Goal: Task Accomplishment & Management: Complete application form

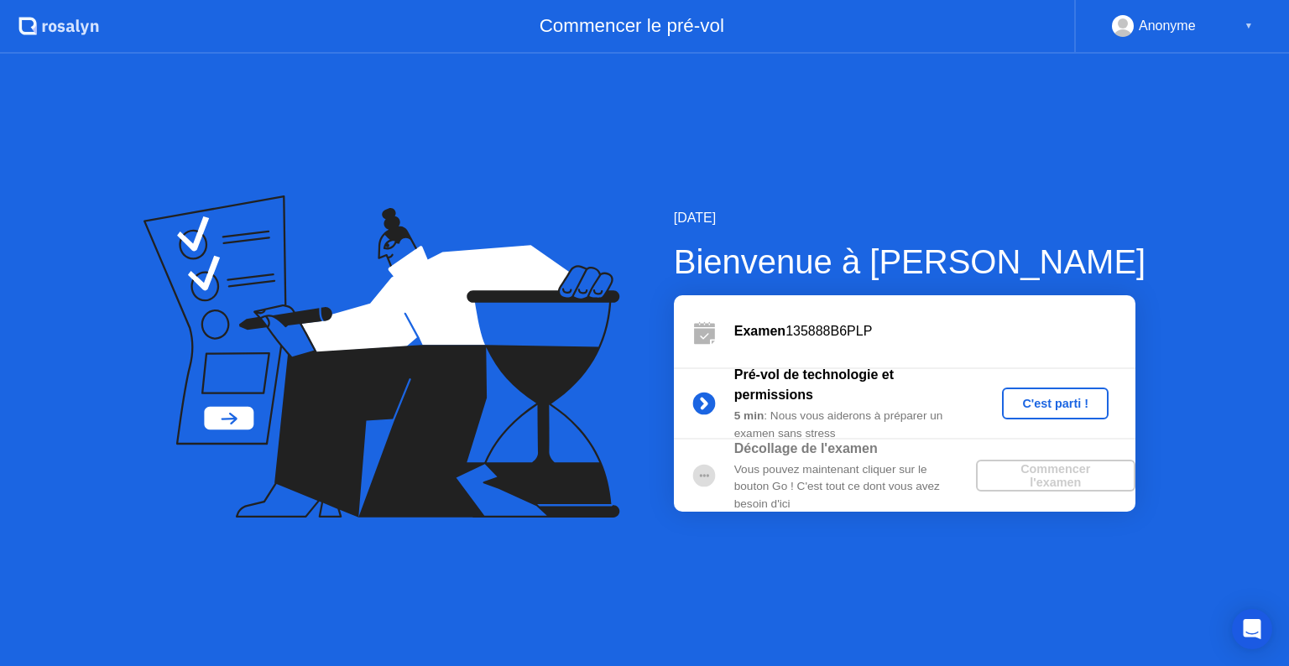
click at [1036, 405] on div "C'est parti !" at bounding box center [1055, 403] width 93 height 13
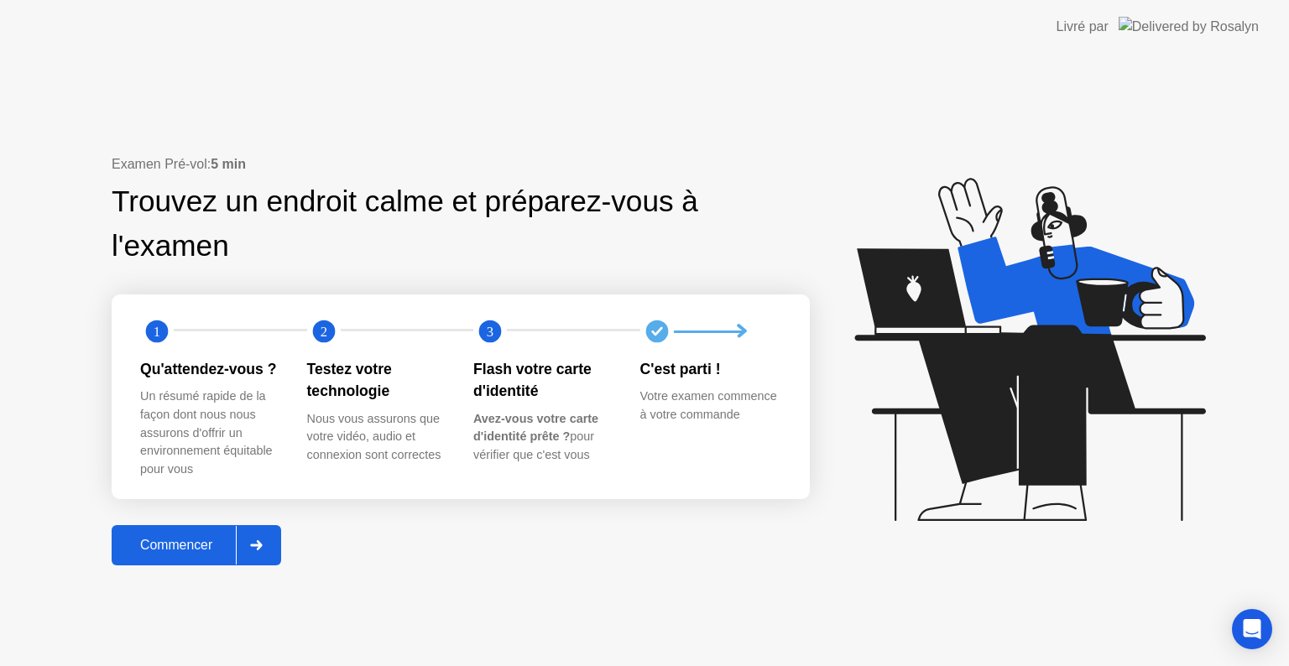
click at [151, 553] on div "Commencer" at bounding box center [176, 545] width 119 height 15
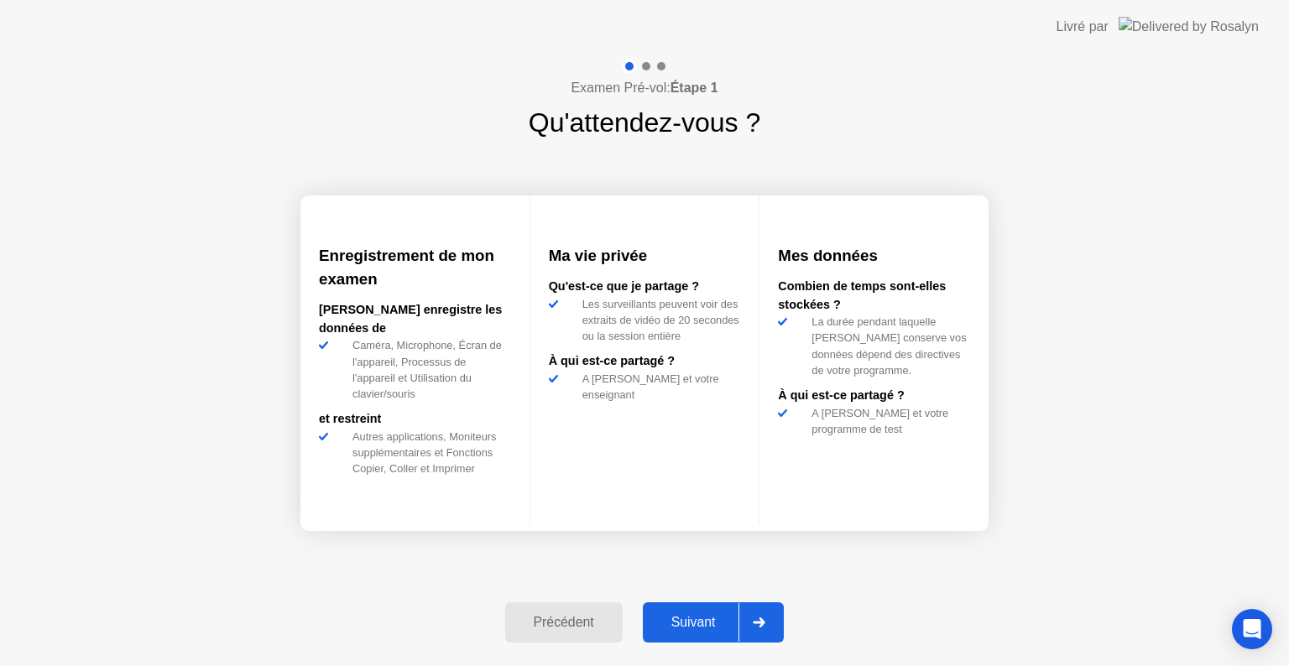
click at [708, 637] on button "Suivant" at bounding box center [714, 623] width 142 height 40
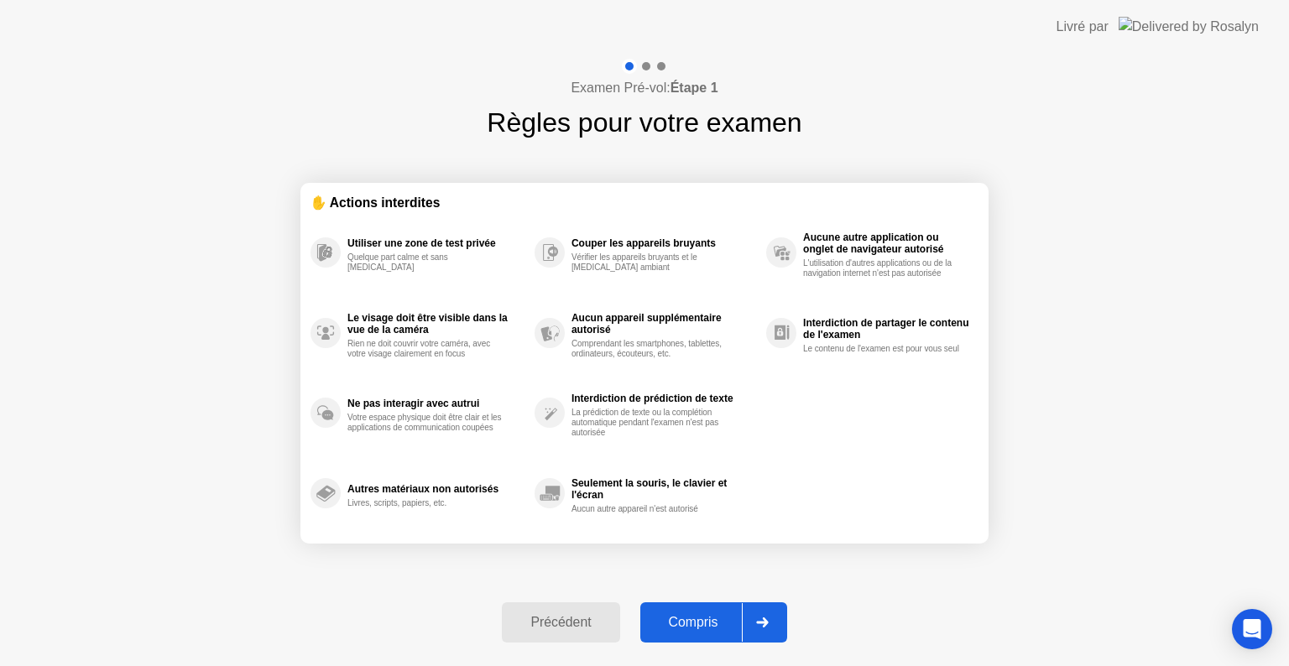
click at [708, 637] on button "Compris" at bounding box center [713, 623] width 147 height 40
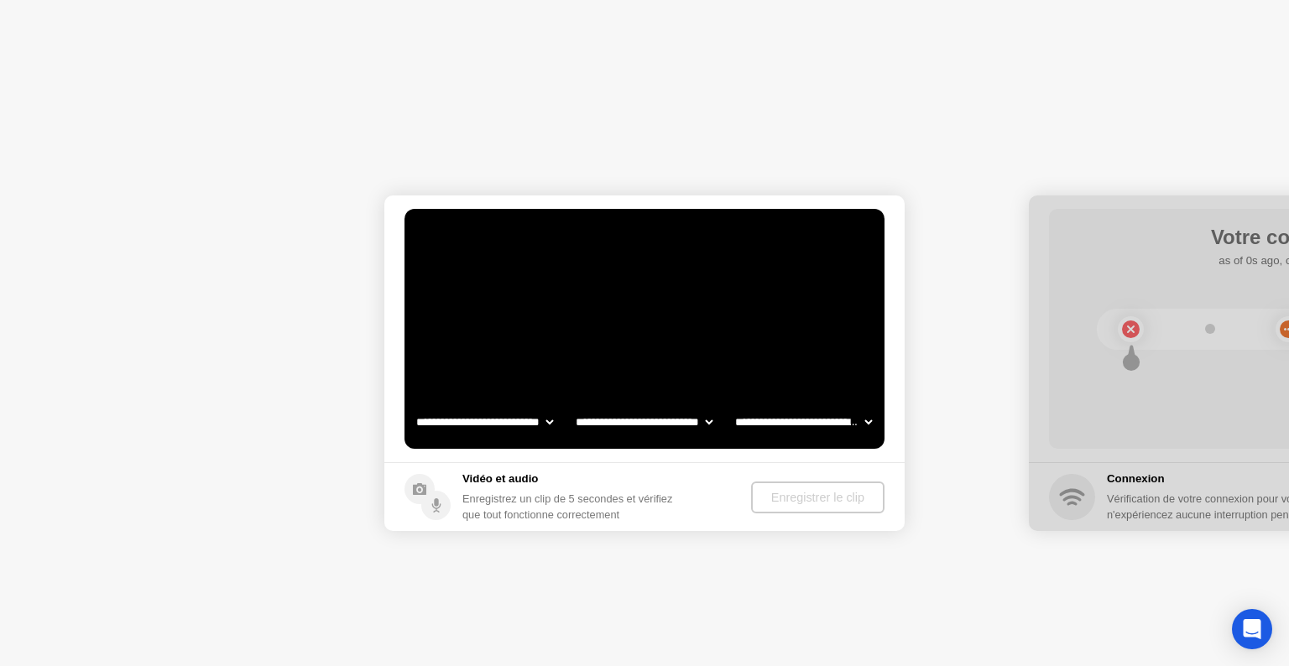
select select "**********"
select select "*******"
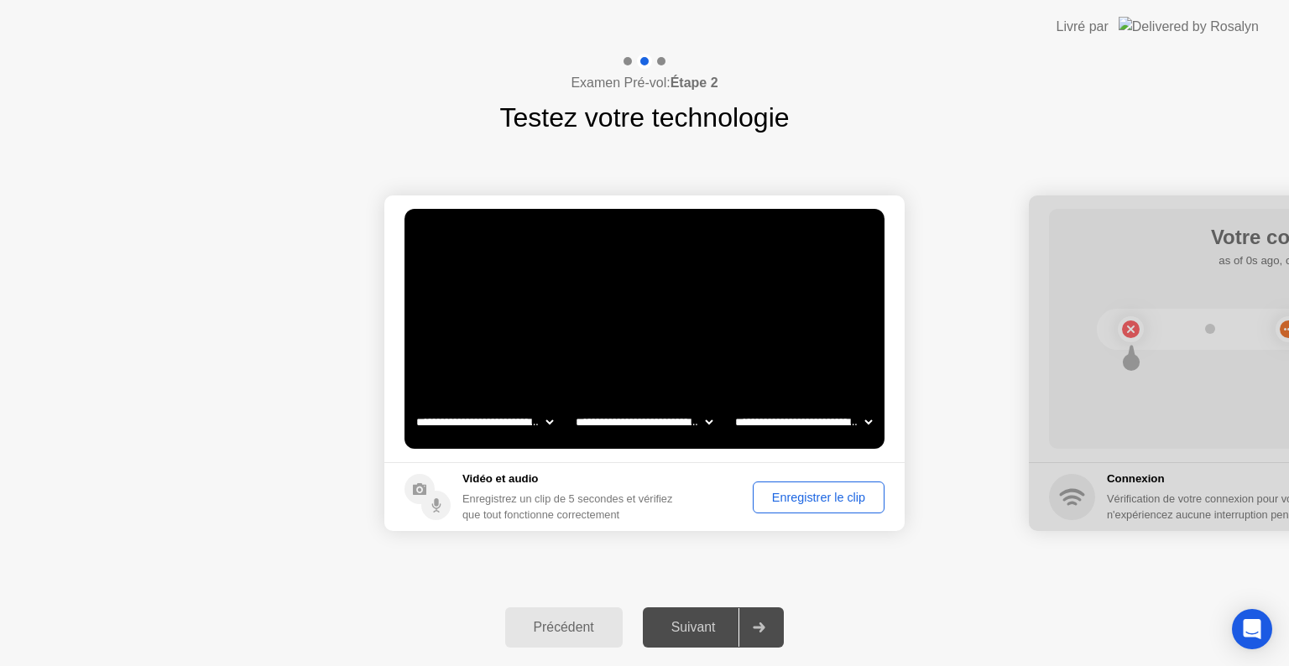
click at [825, 500] on div "Enregistrer le clip" at bounding box center [819, 497] width 120 height 13
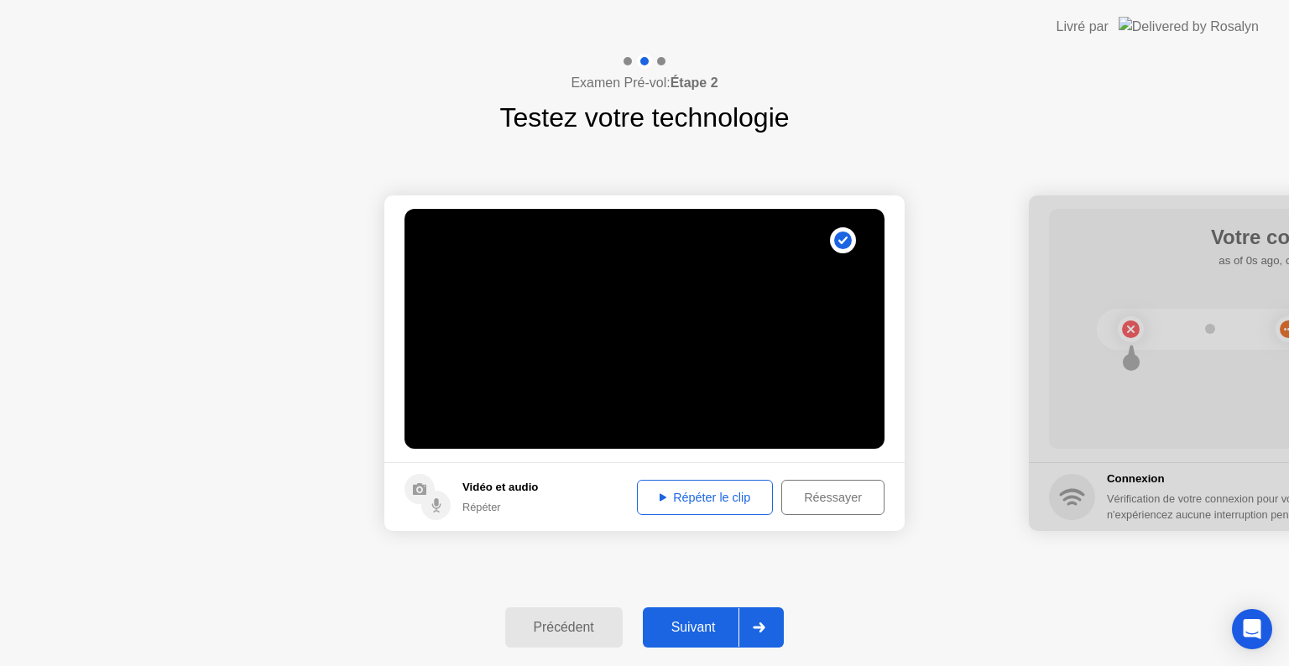
click at [745, 504] on div "Répéter le clip" at bounding box center [705, 497] width 124 height 13
click at [665, 495] on div "Répéter le clip" at bounding box center [705, 497] width 124 height 13
click at [715, 621] on div "Suivant" at bounding box center [693, 627] width 91 height 15
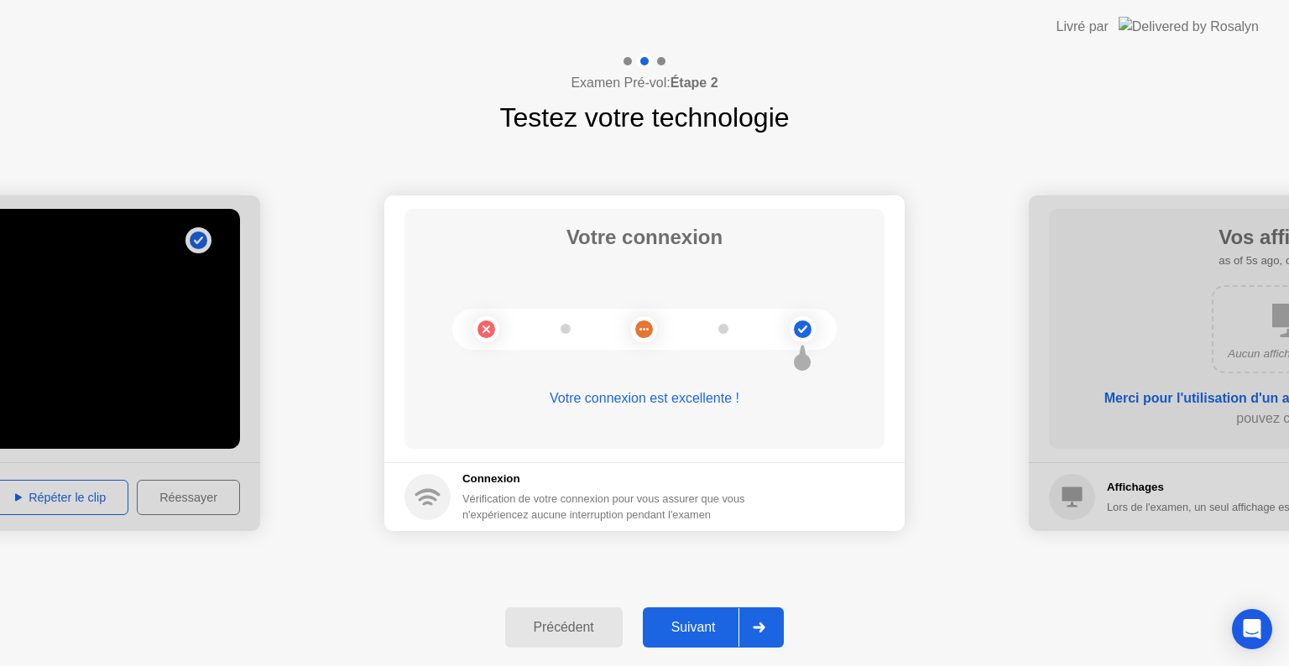
click at [708, 631] on div "Suivant" at bounding box center [693, 627] width 91 height 15
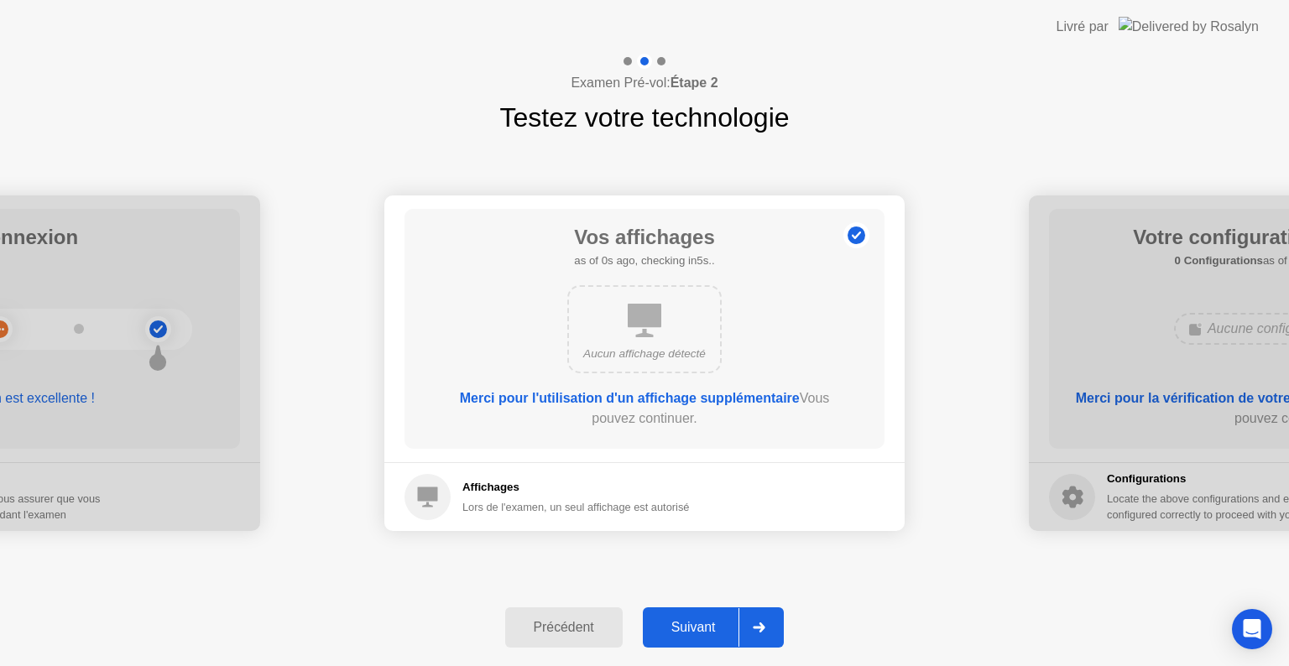
click at [708, 631] on div "Suivant" at bounding box center [693, 627] width 91 height 15
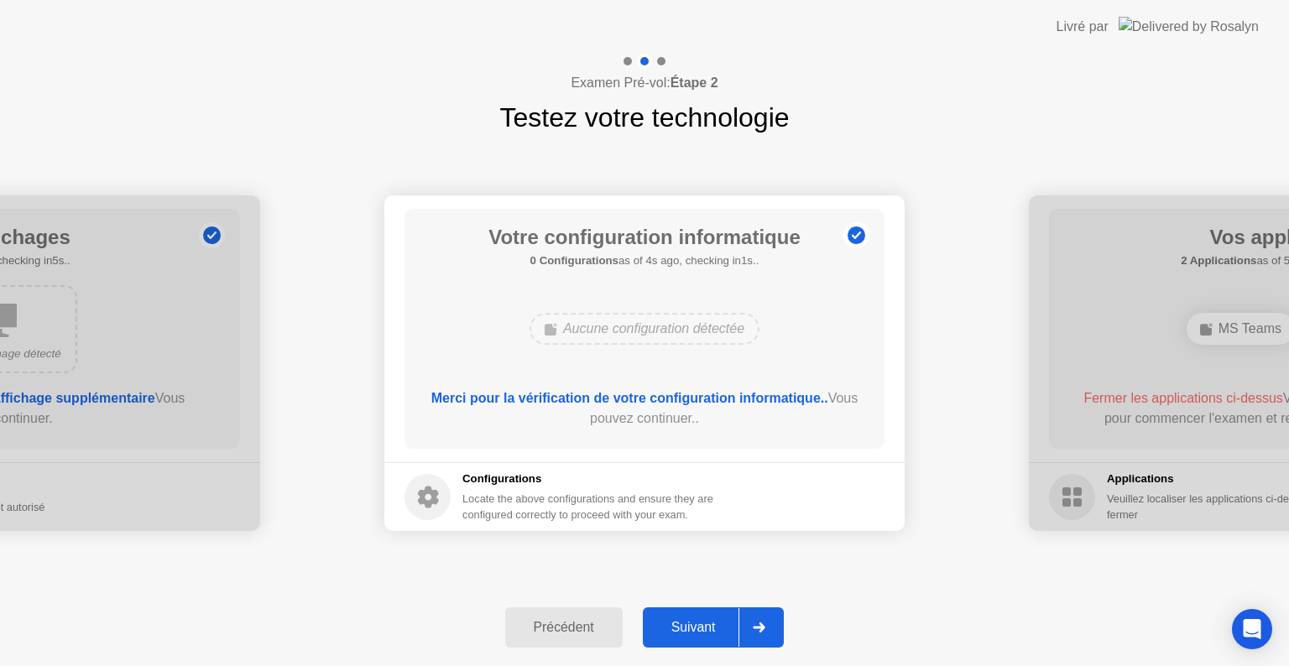
click at [708, 631] on div "Suivant" at bounding box center [693, 627] width 91 height 15
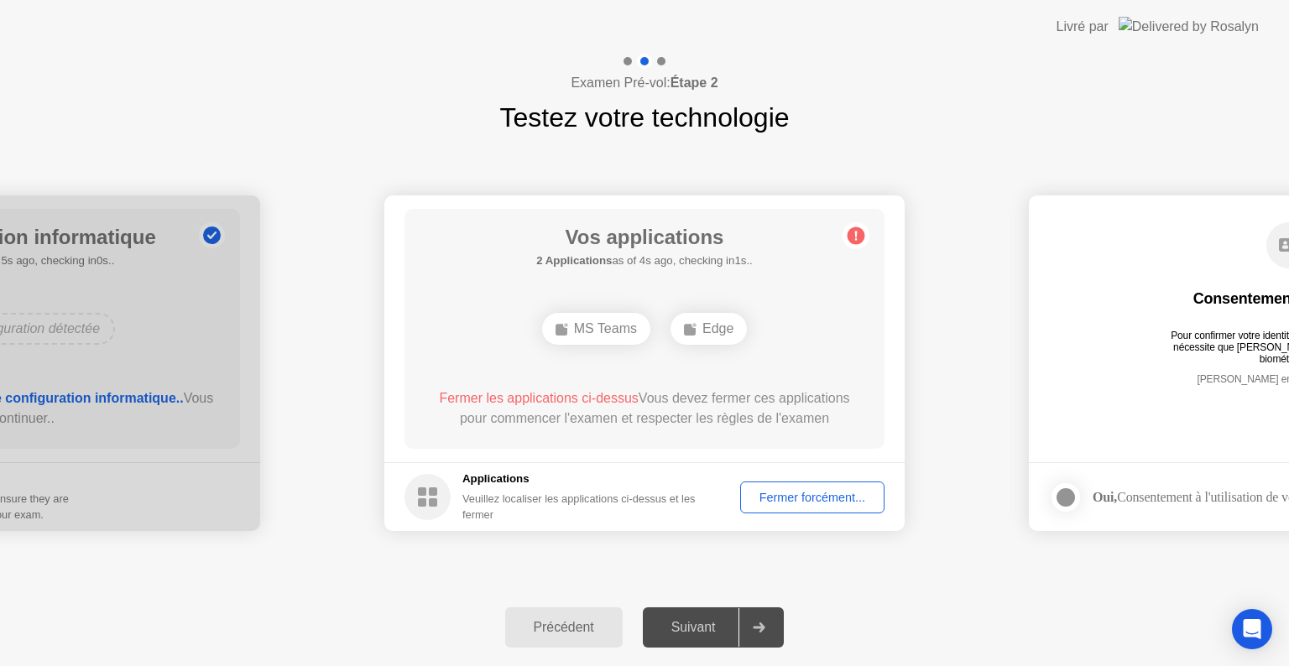
click at [792, 497] on div "Fermer forcément..." at bounding box center [812, 497] width 133 height 13
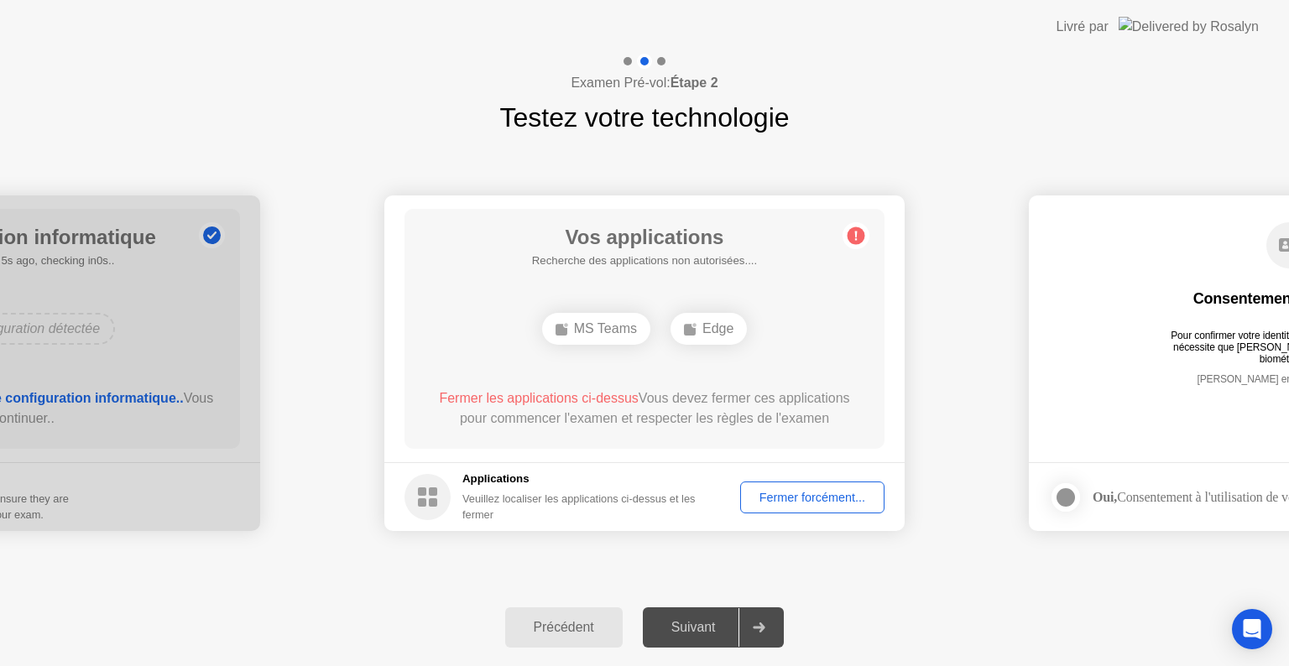
click at [781, 500] on div "Fermer forcément..." at bounding box center [812, 497] width 133 height 13
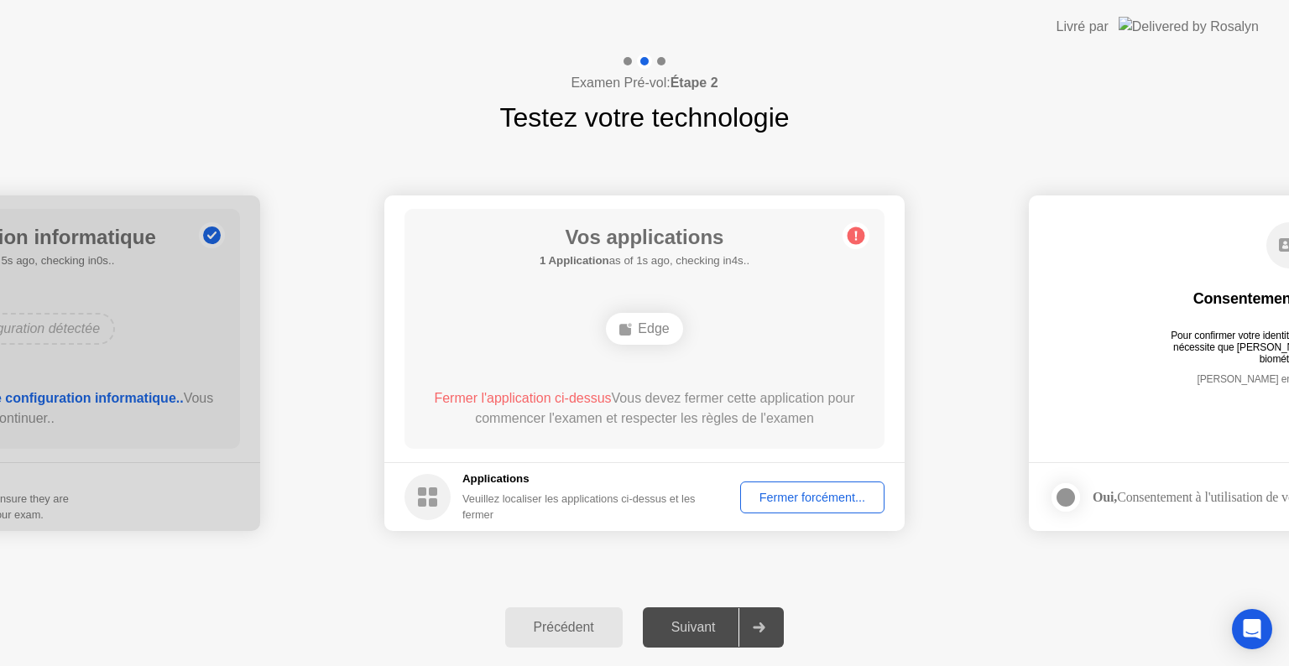
click at [800, 502] on div "Fermer forcément..." at bounding box center [812, 497] width 133 height 13
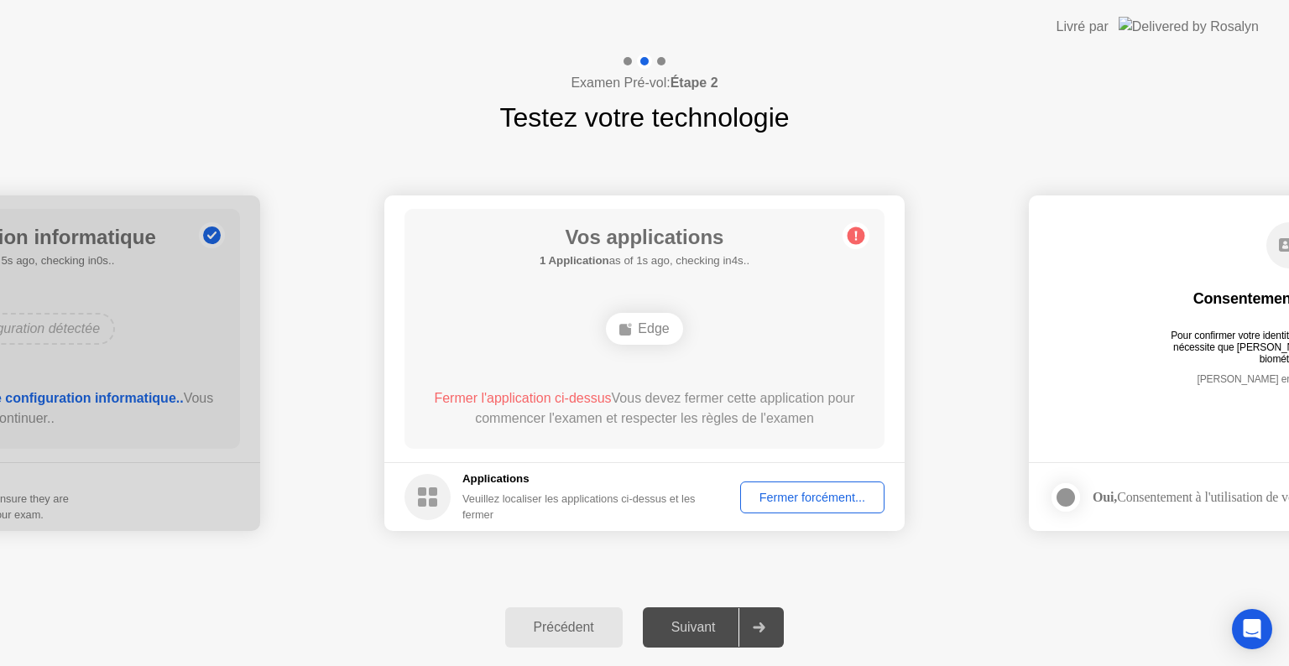
click at [782, 504] on div "Fermer forcément..." at bounding box center [812, 497] width 133 height 13
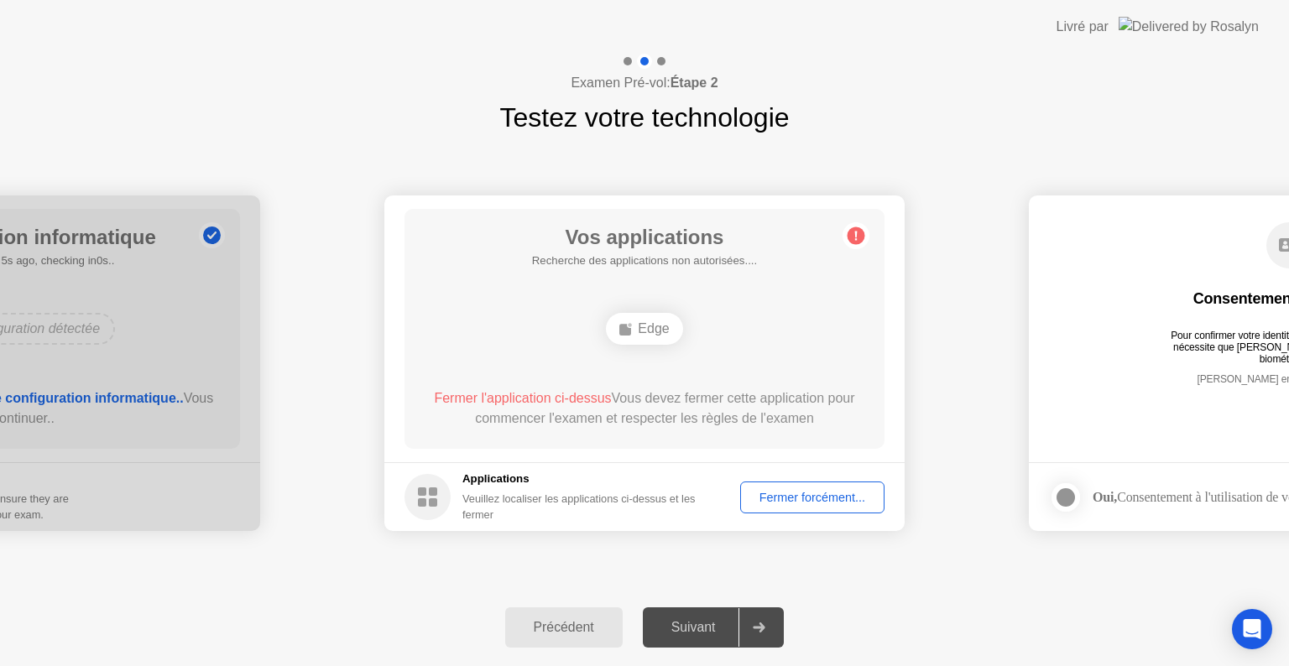
click at [1215, 447] on main "Consentement biométrique Pour confirmer votre identité, votre programme de test…" at bounding box center [1289, 329] width 520 height 267
click at [802, 504] on div "Fermer forcément..." at bounding box center [812, 497] width 133 height 13
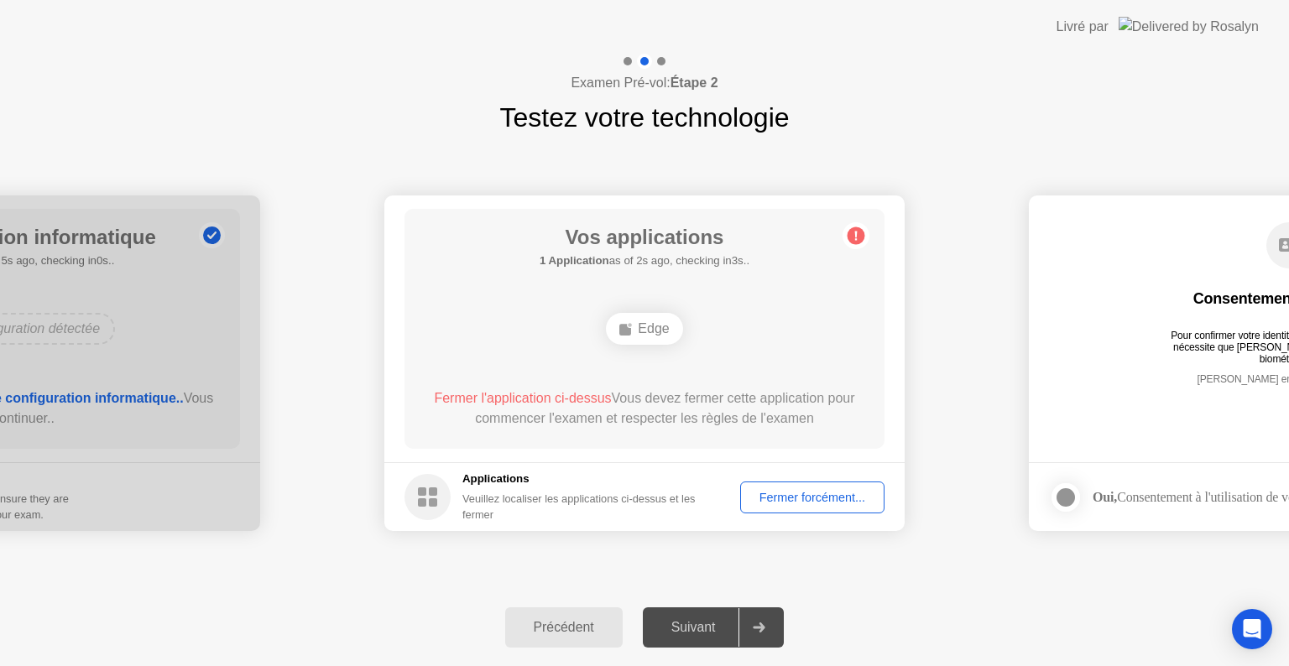
click at [546, 500] on div "Veuillez localiser les applications ci-dessus et les fermer" at bounding box center [589, 507] width 254 height 32
click at [626, 504] on div "Veuillez localiser les applications ci-dessus et les fermer" at bounding box center [589, 507] width 254 height 32
click at [792, 494] on div "Fermer forcément..." at bounding box center [812, 497] width 133 height 13
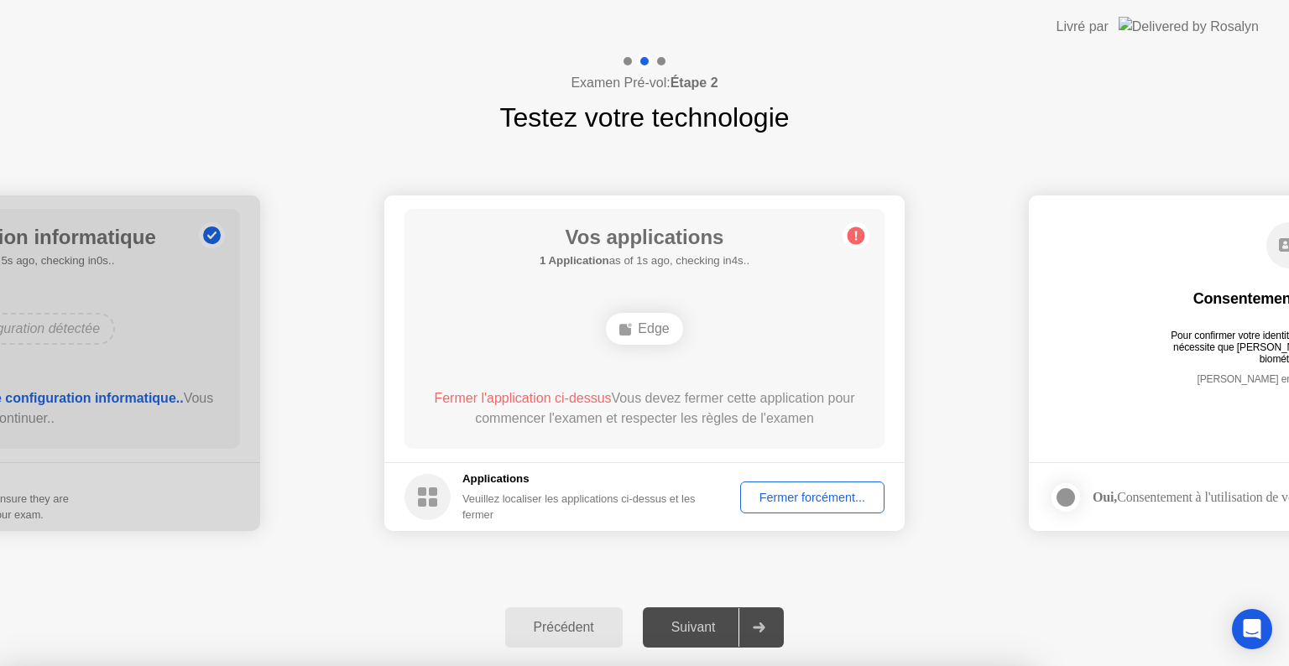
click at [994, 666] on div at bounding box center [644, 666] width 1289 height 0
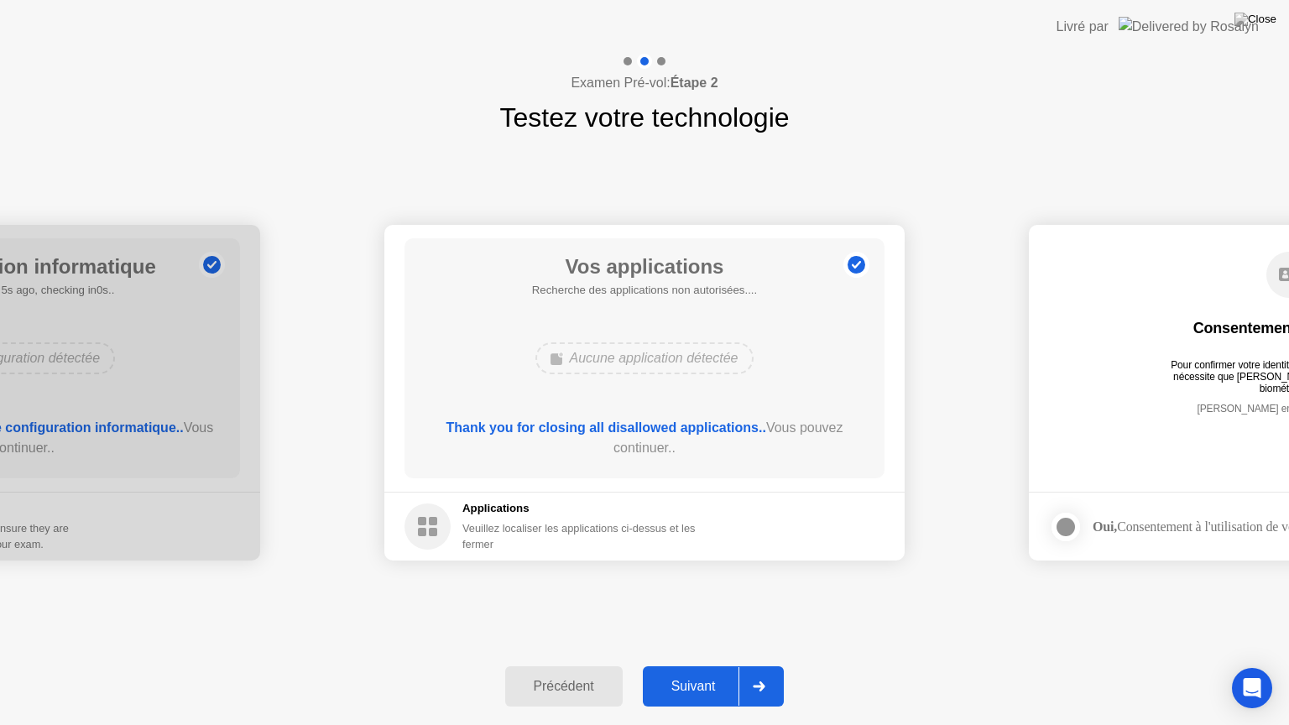
click at [706, 666] on div "Suivant" at bounding box center [693, 686] width 91 height 15
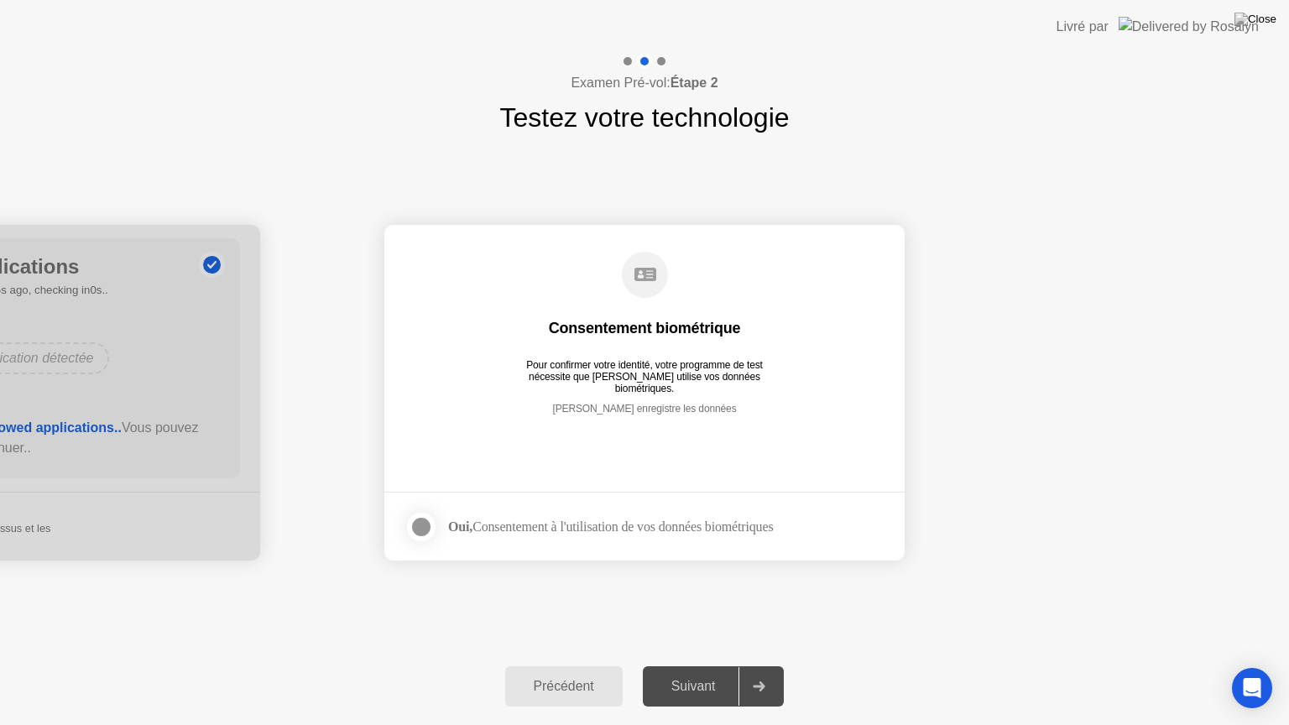
click at [421, 528] on div at bounding box center [421, 527] width 20 height 20
click at [691, 666] on div "Suivant" at bounding box center [693, 686] width 91 height 15
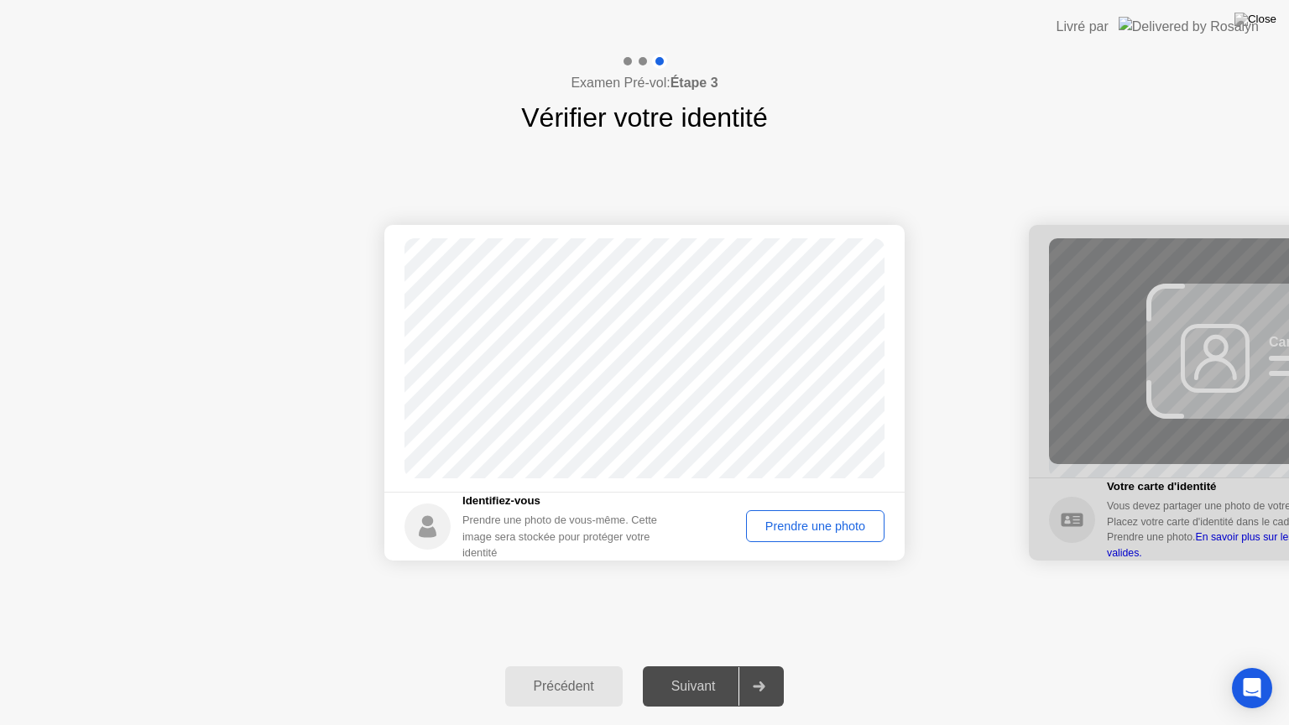
click at [821, 536] on button "Prendre une photo" at bounding box center [815, 526] width 138 height 32
click at [821, 536] on button "Réessayer" at bounding box center [836, 526] width 97 height 32
click at [821, 536] on button "Prendre une photo" at bounding box center [815, 526] width 138 height 32
click at [821, 536] on button "Réessayer" at bounding box center [836, 526] width 97 height 32
click at [808, 522] on div "Prendre une photo" at bounding box center [815, 526] width 127 height 13
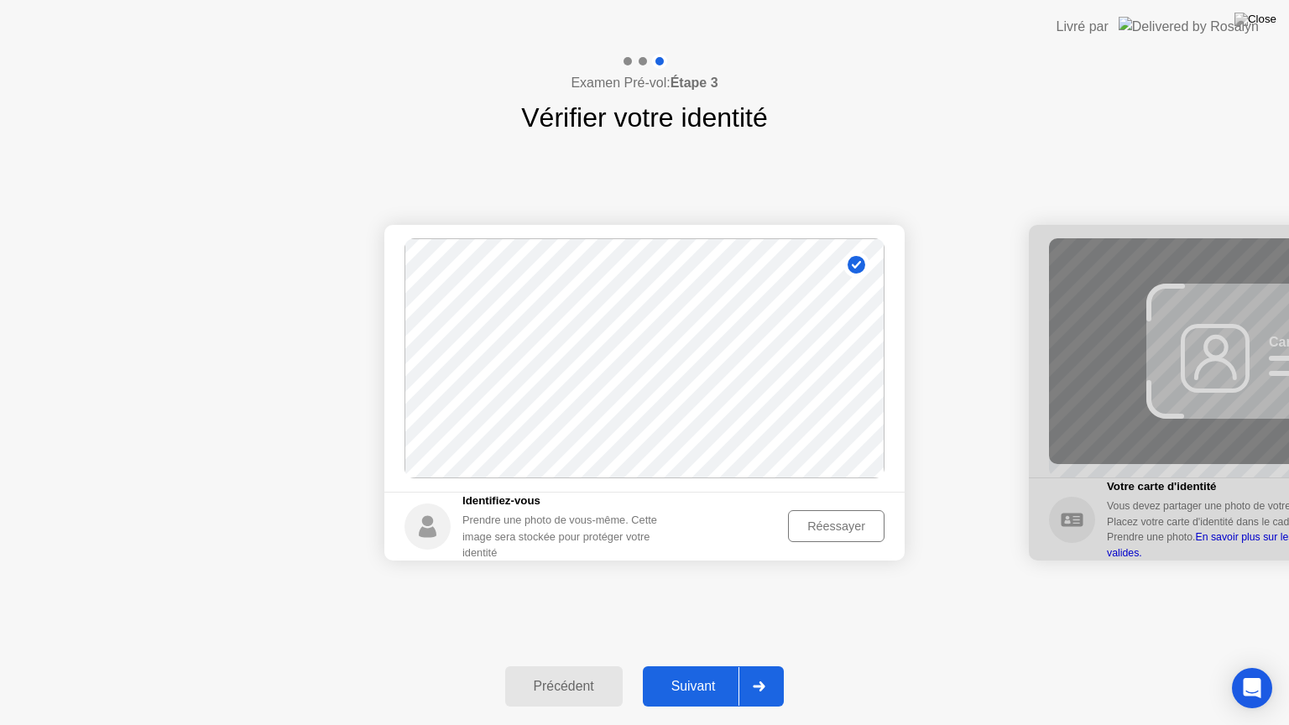
click at [698, 666] on button "Suivant" at bounding box center [714, 686] width 142 height 40
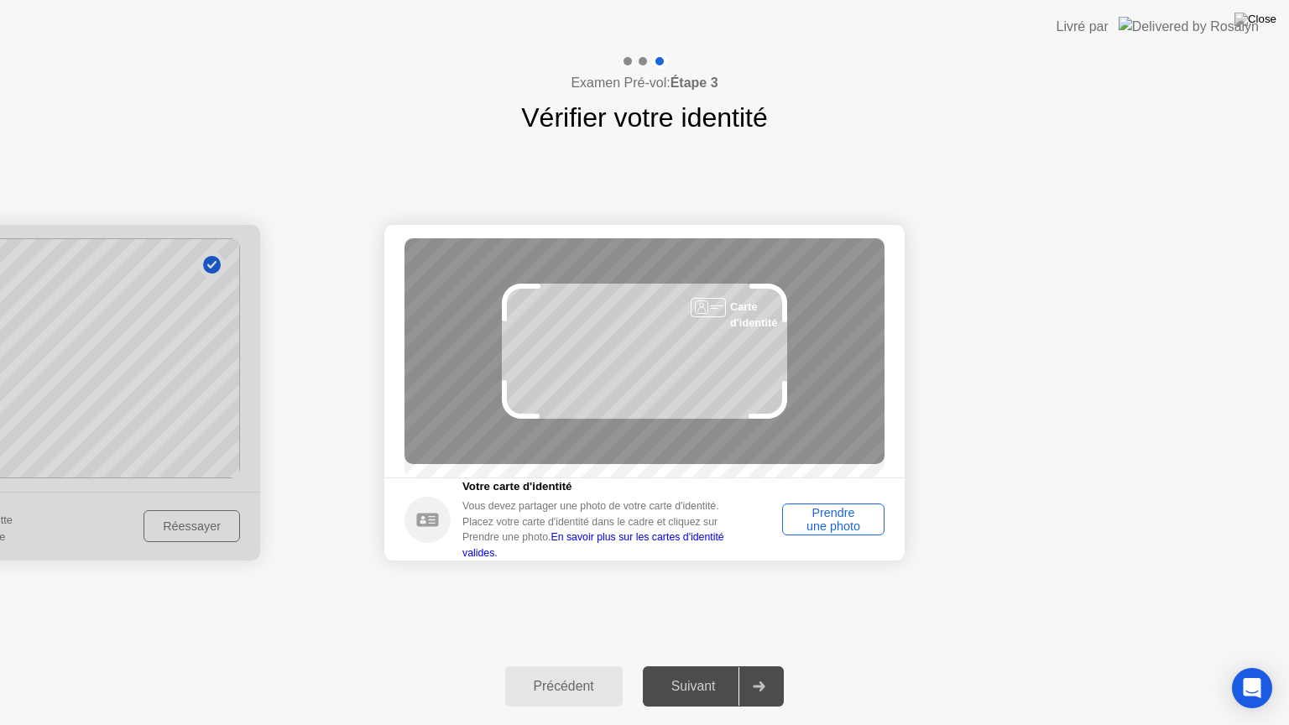
click at [824, 520] on div "Prendre une photo" at bounding box center [833, 519] width 91 height 27
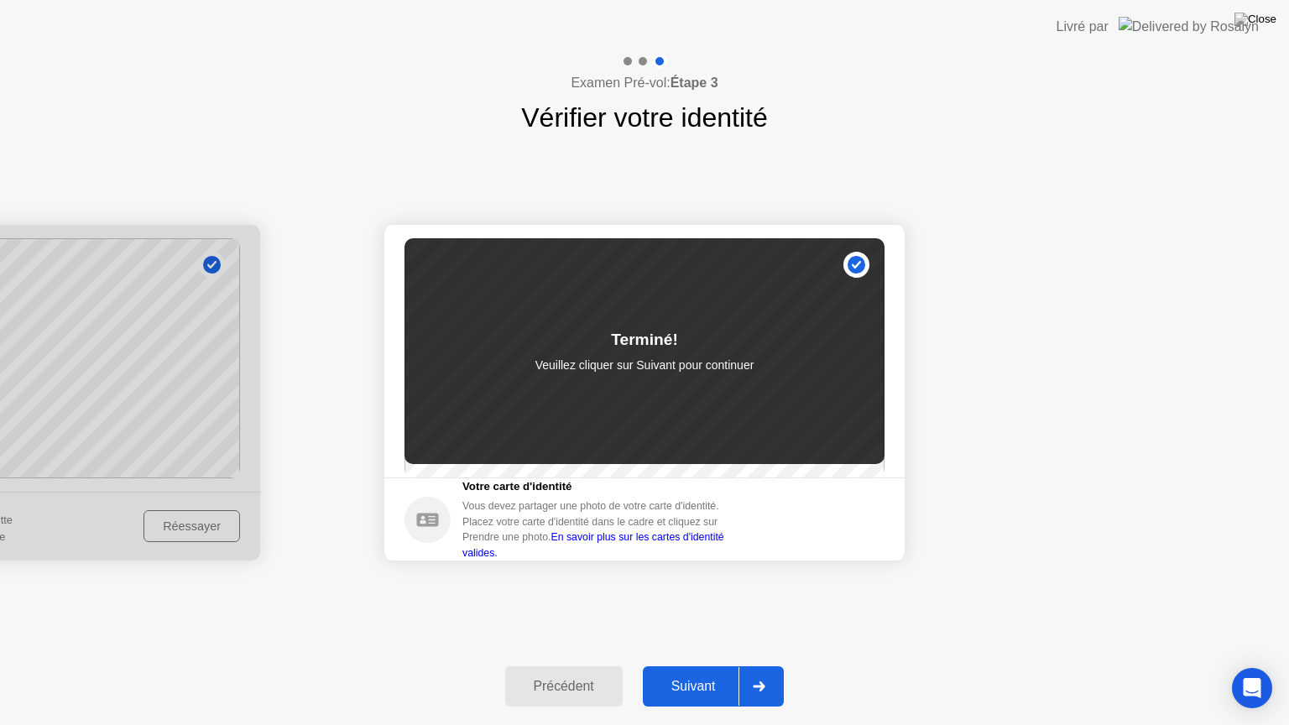
click at [702, 666] on div "Suivant" at bounding box center [693, 686] width 91 height 15
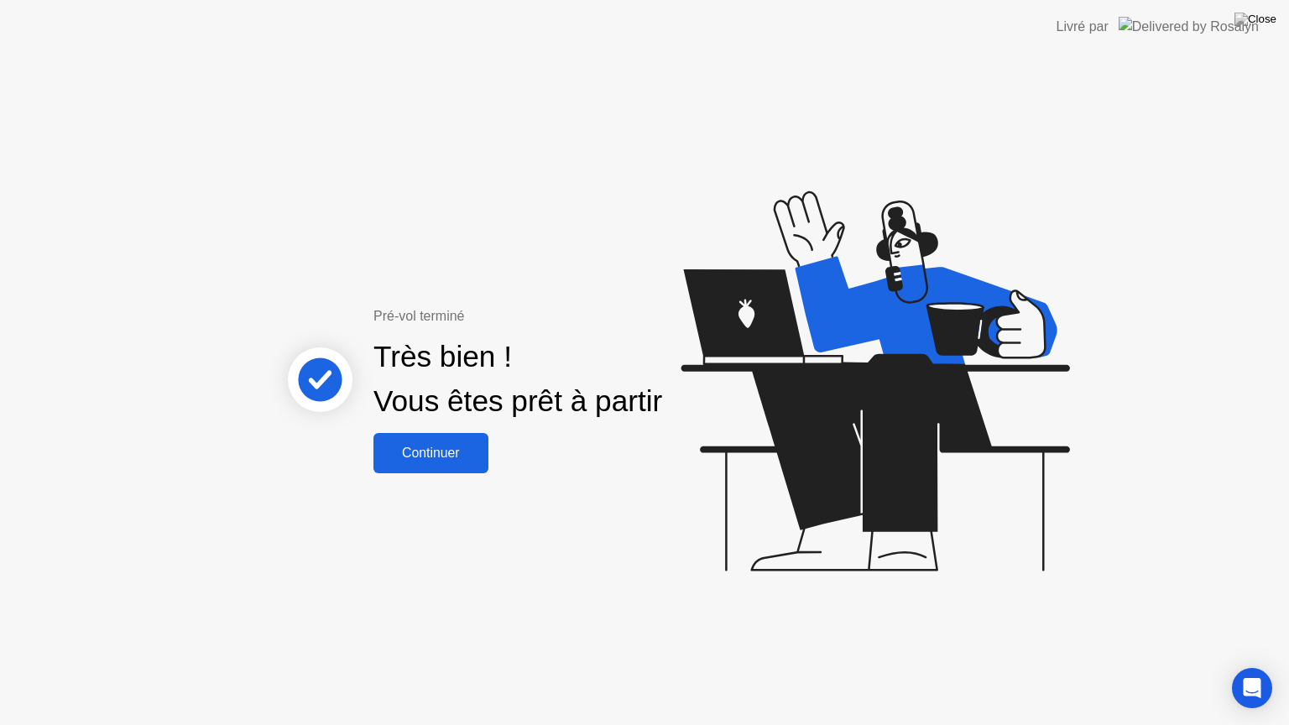
click at [423, 447] on div "Continuer" at bounding box center [431, 453] width 105 height 15
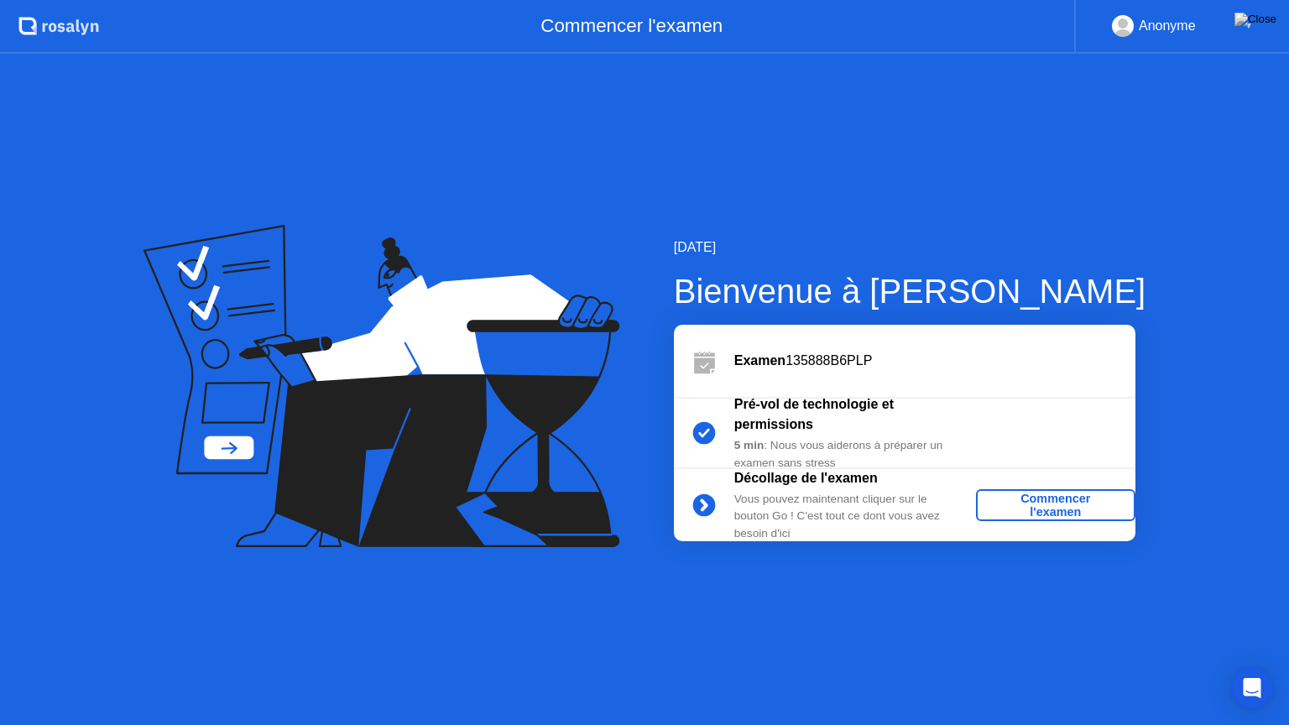
click at [1049, 509] on div "Commencer l'examen" at bounding box center [1056, 505] width 146 height 27
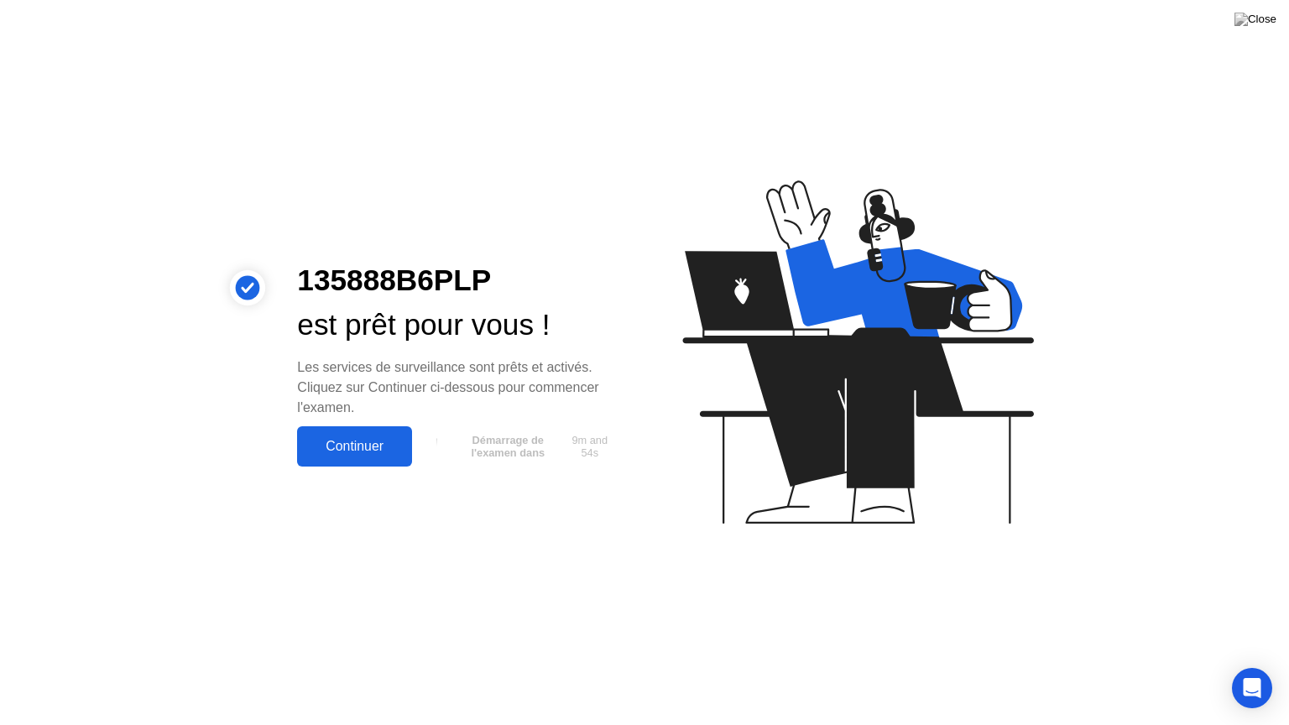
click at [379, 453] on div "Continuer" at bounding box center [354, 446] width 105 height 15
